Goal: Navigation & Orientation: Find specific page/section

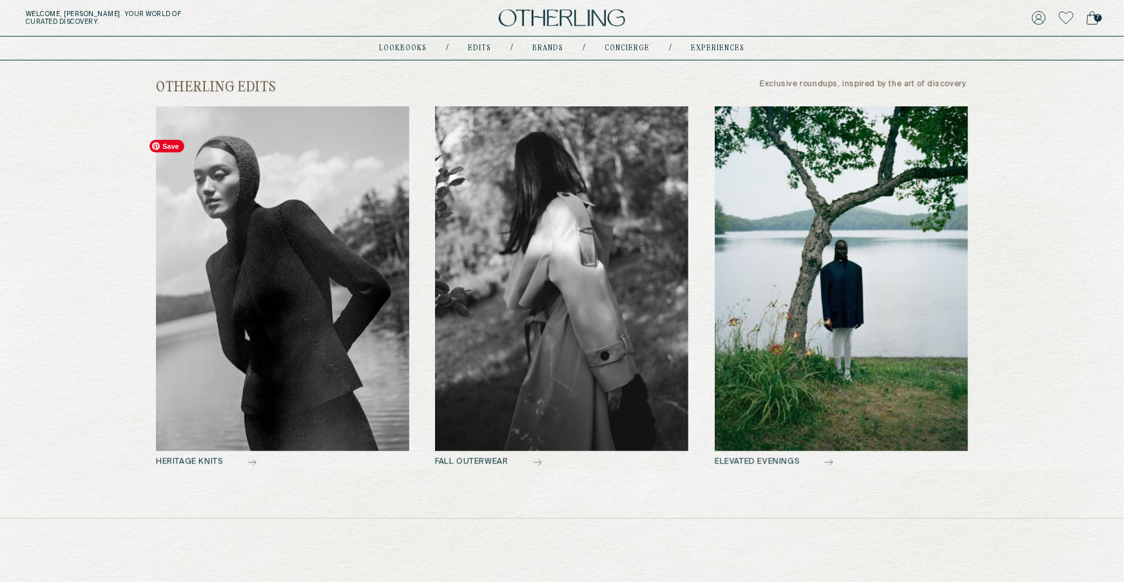
scroll to position [523, 0]
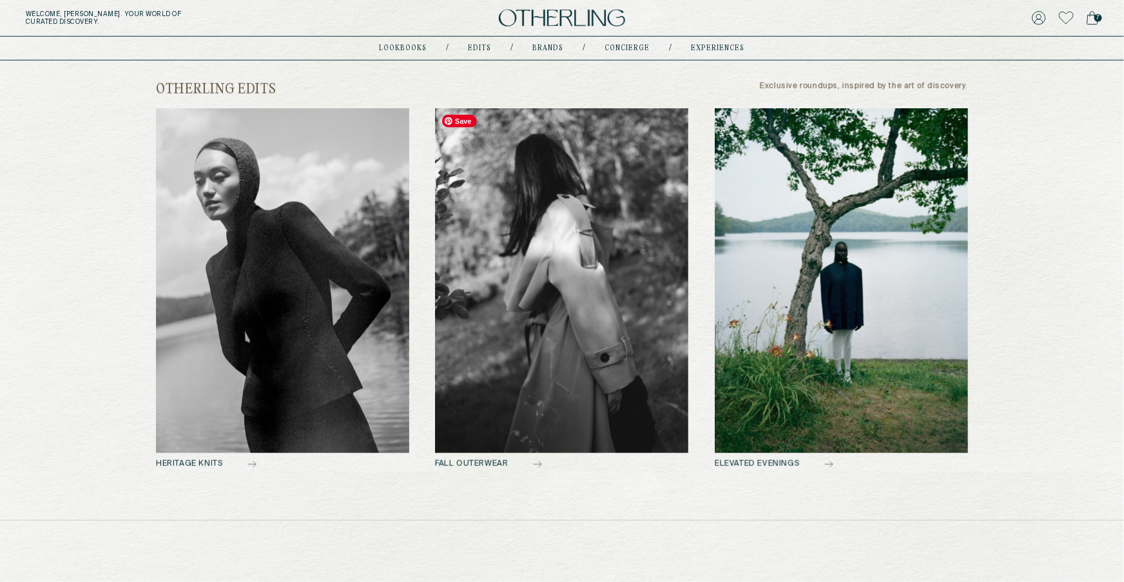
click at [586, 267] on img at bounding box center [561, 280] width 253 height 345
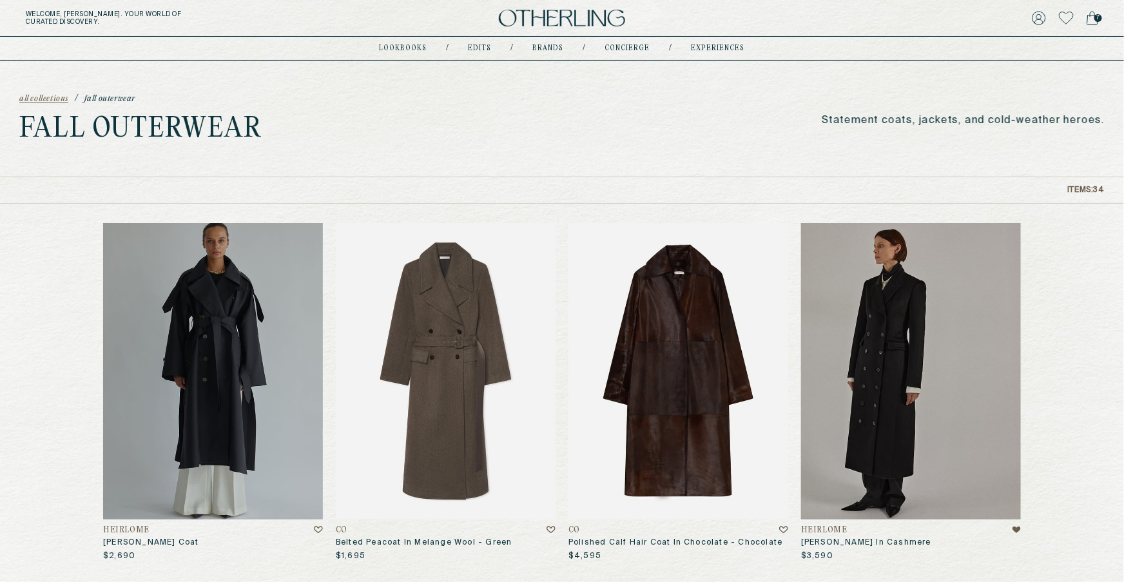
click at [476, 42] on div "lookbooks / Edits / Brands / concierge / experiences" at bounding box center [562, 48] width 365 height 23
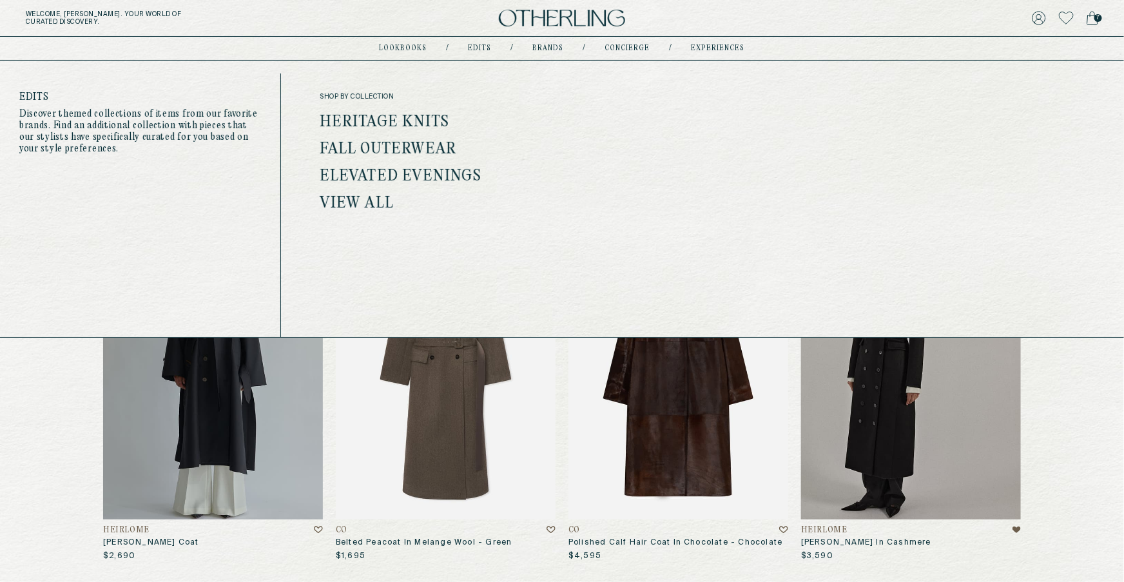
click at [479, 49] on link "Edits" at bounding box center [480, 48] width 23 height 6
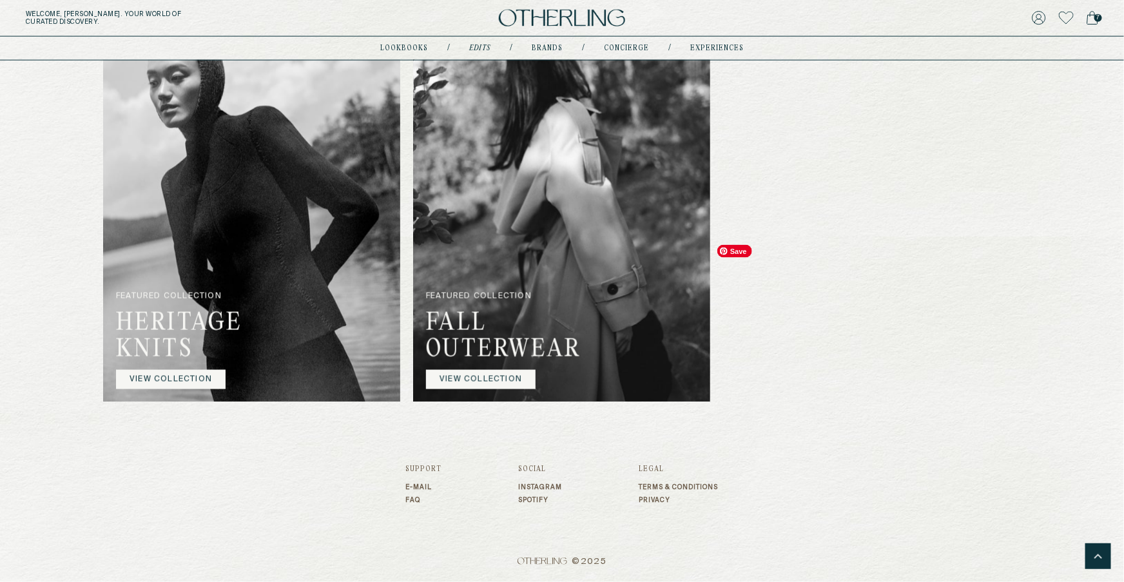
scroll to position [860, 0]
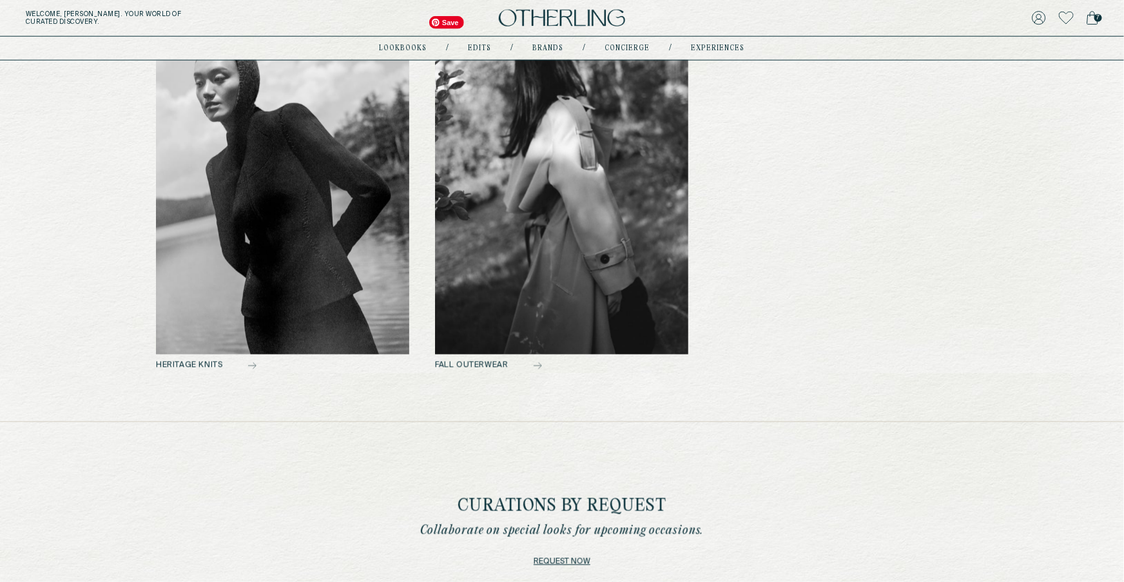
scroll to position [476, 0]
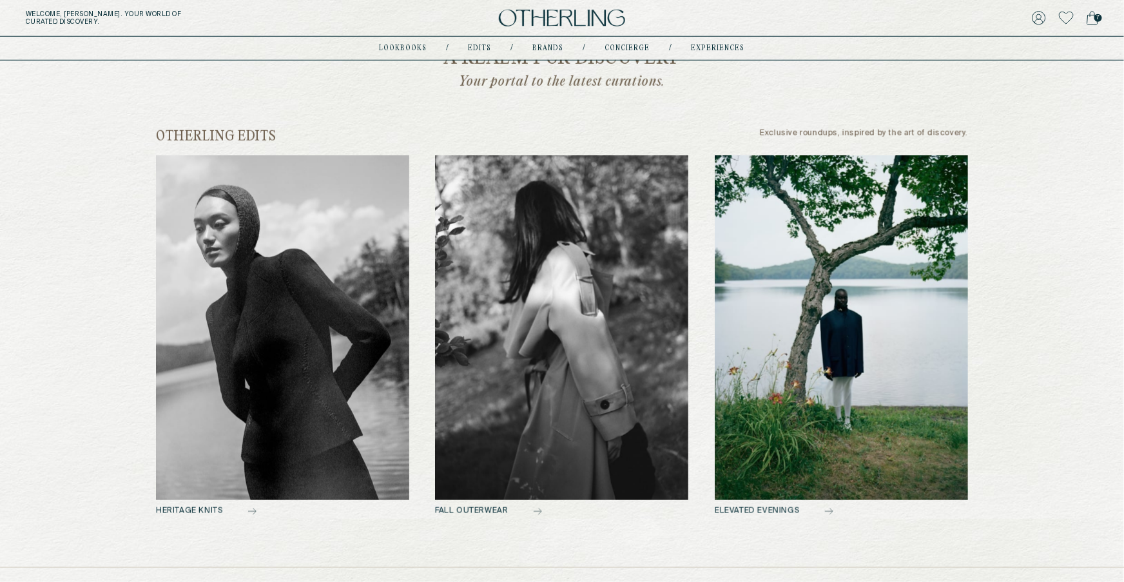
drag, startPoint x: 550, startPoint y: 321, endPoint x: 231, endPoint y: 10, distance: 444.8
